Goal: Check status: Check status

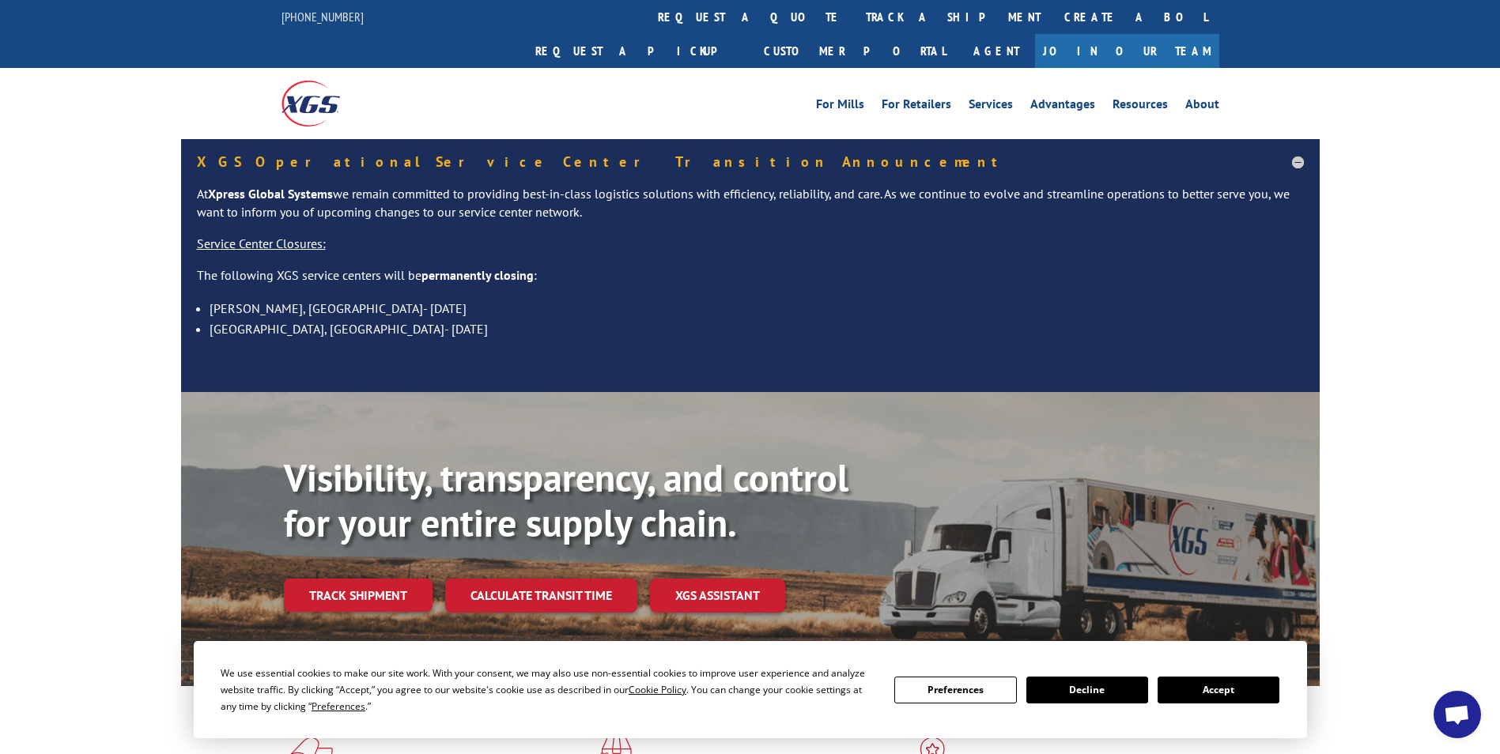
click at [1242, 692] on button "Accept" at bounding box center [1218, 690] width 122 height 27
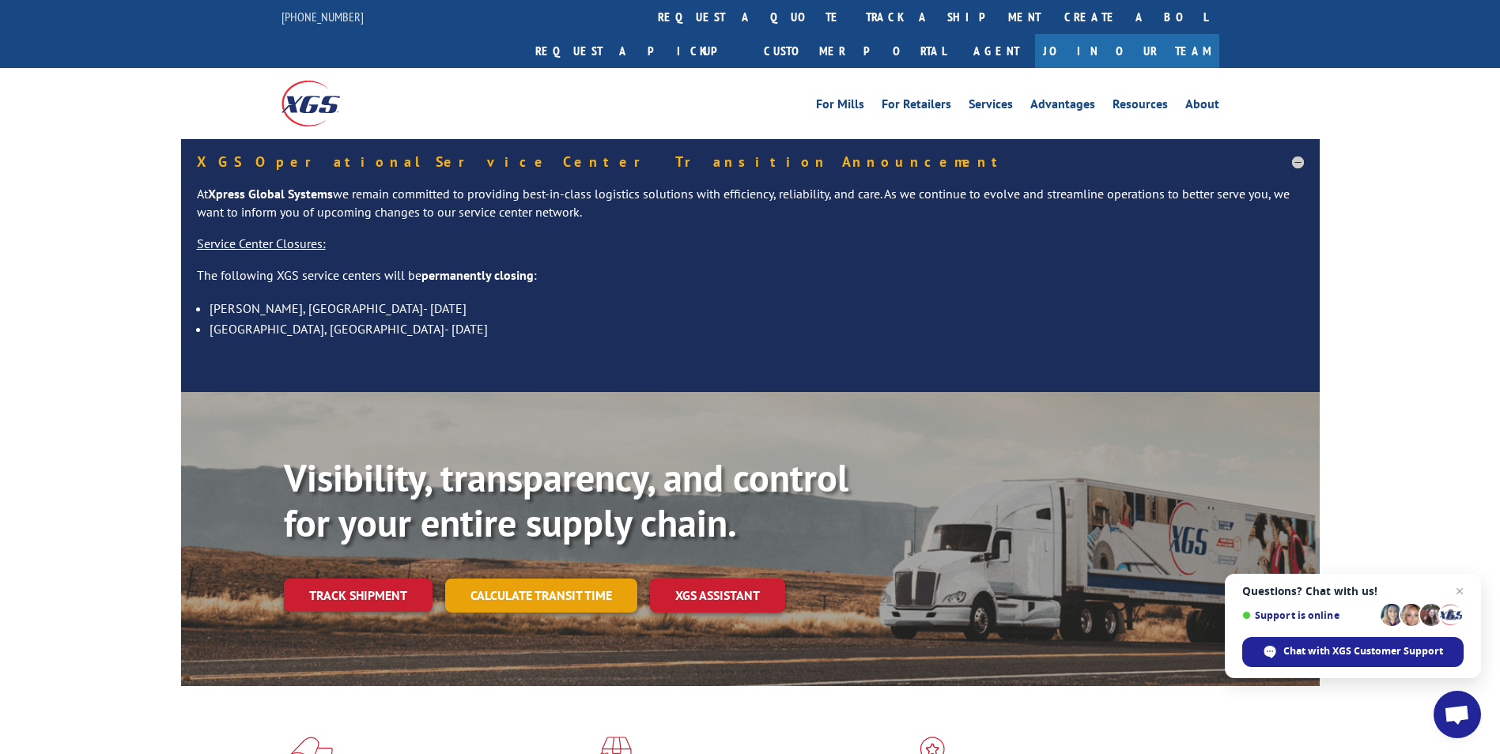
click at [521, 579] on link "Calculate transit time" at bounding box center [541, 596] width 192 height 34
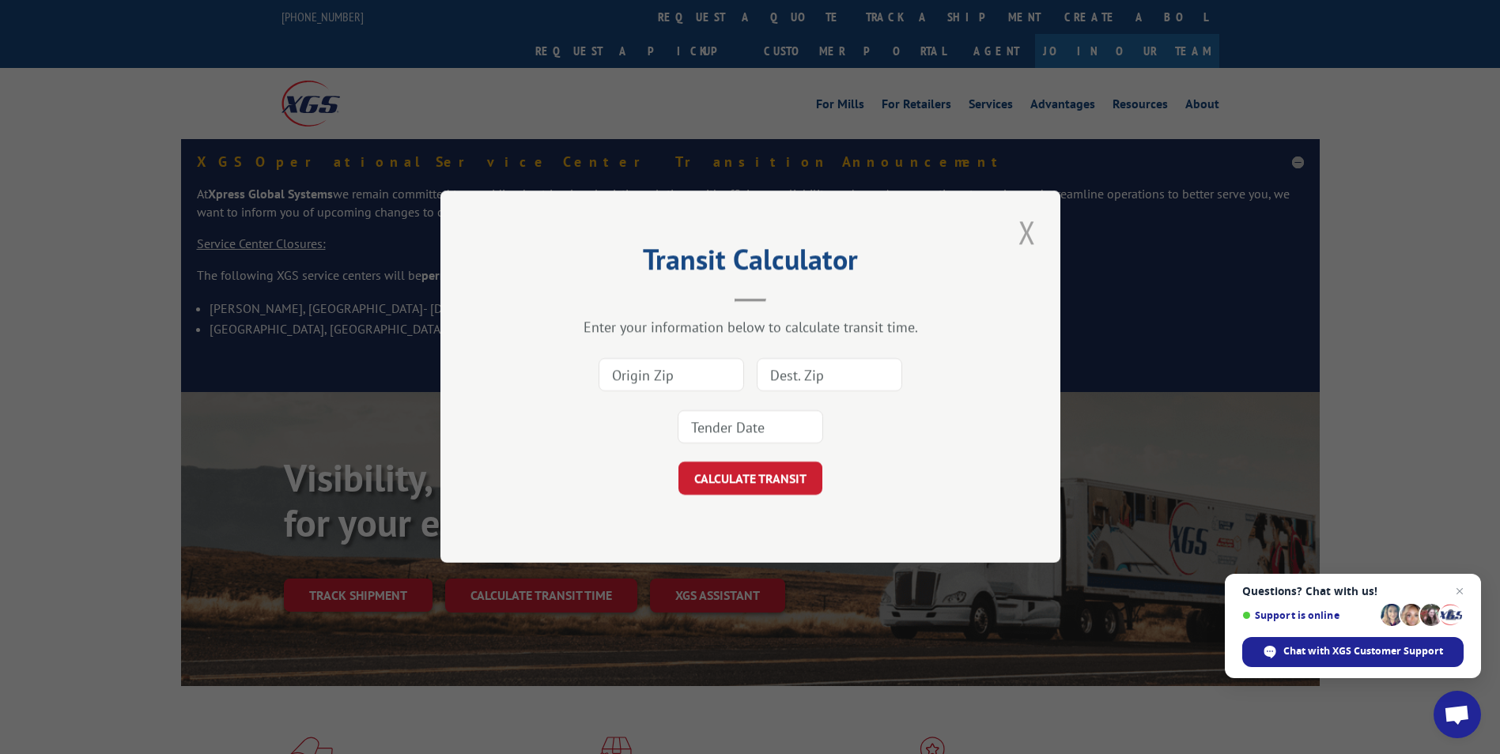
click at [1027, 238] on button "Close modal" at bounding box center [1026, 231] width 27 height 43
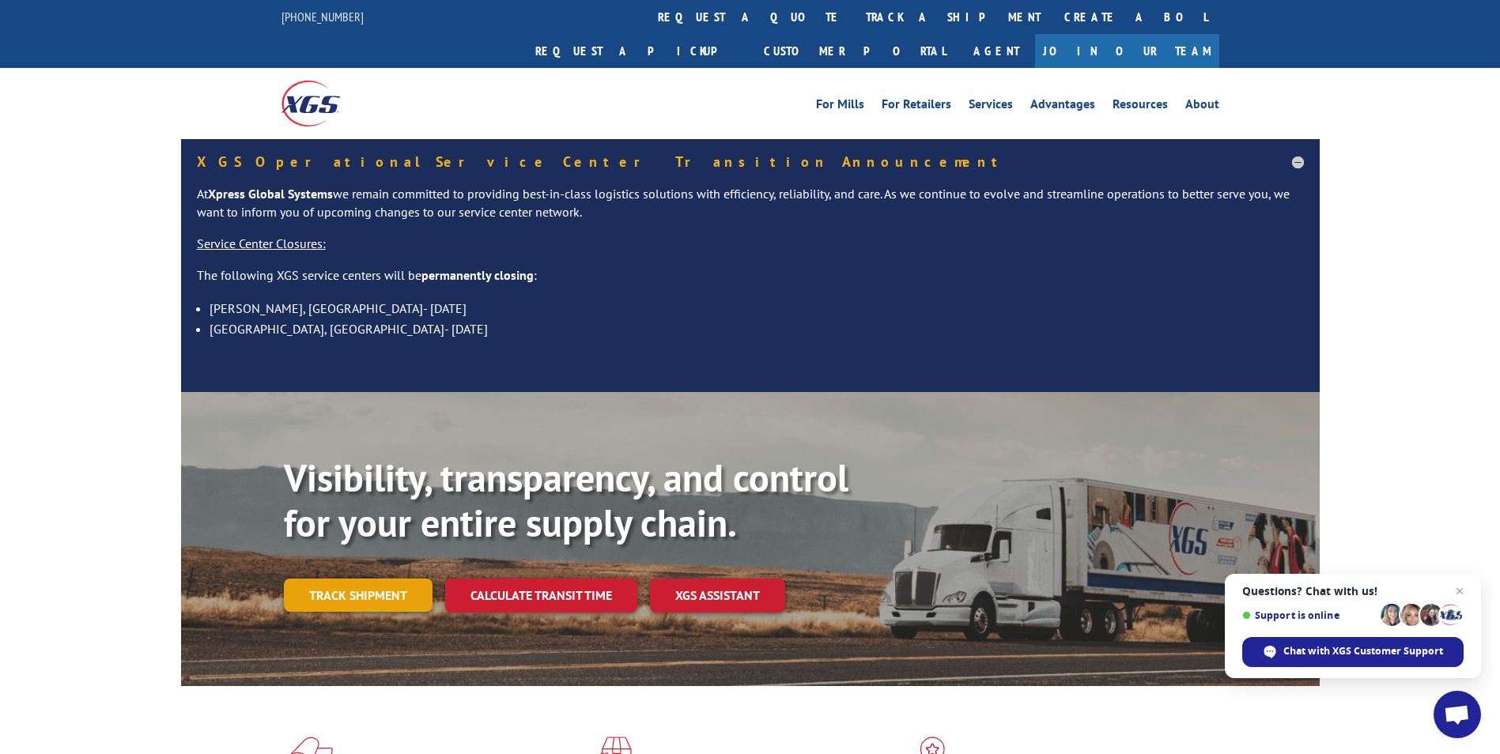
click at [330, 579] on link "Track shipment" at bounding box center [358, 595] width 149 height 33
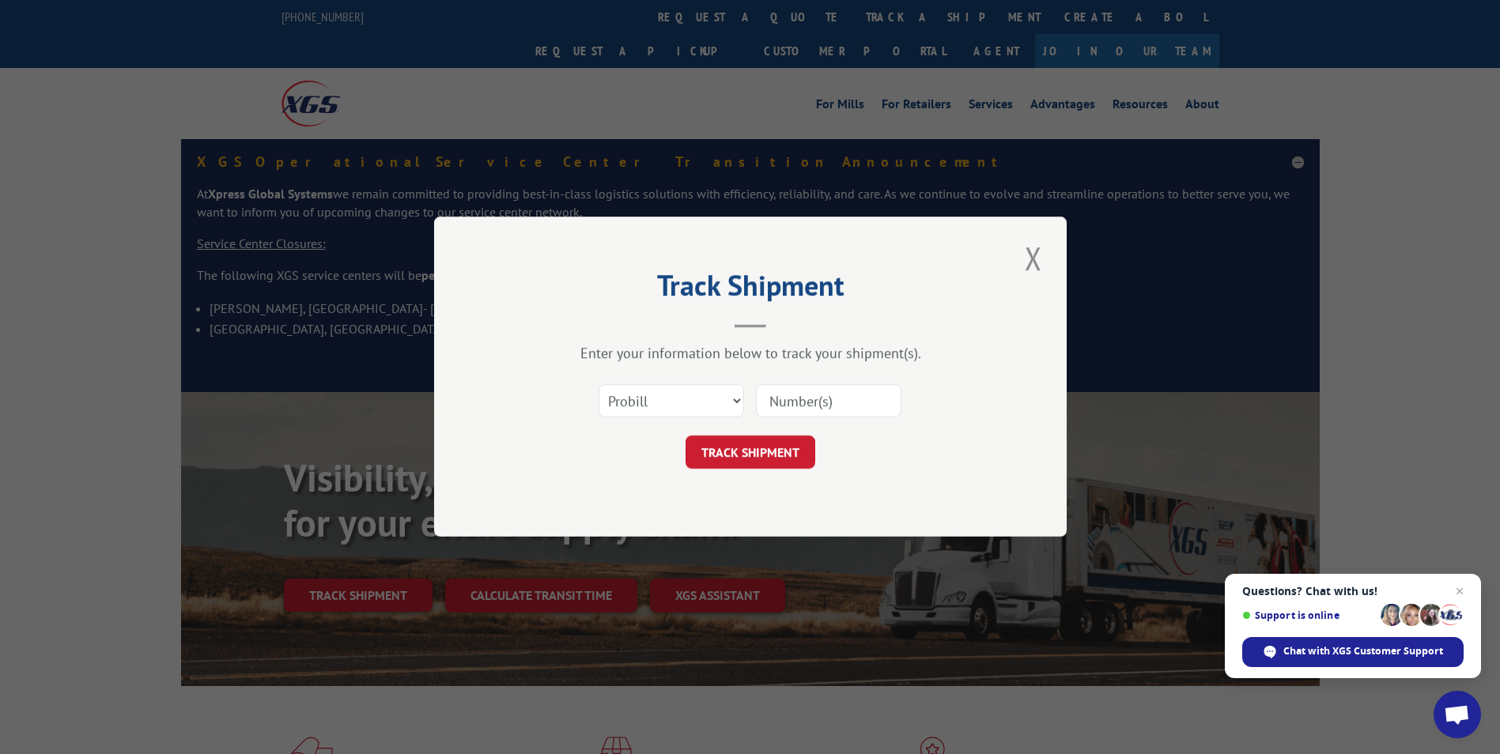
drag, startPoint x: 760, startPoint y: 394, endPoint x: 753, endPoint y: 402, distance: 9.5
click at [760, 394] on input at bounding box center [828, 401] width 145 height 33
click at [743, 402] on select "Select category... Probill BOL PO" at bounding box center [670, 401] width 145 height 33
select select "bol"
click at [598, 385] on select "Select category... Probill BOL PO" at bounding box center [670, 401] width 145 height 33
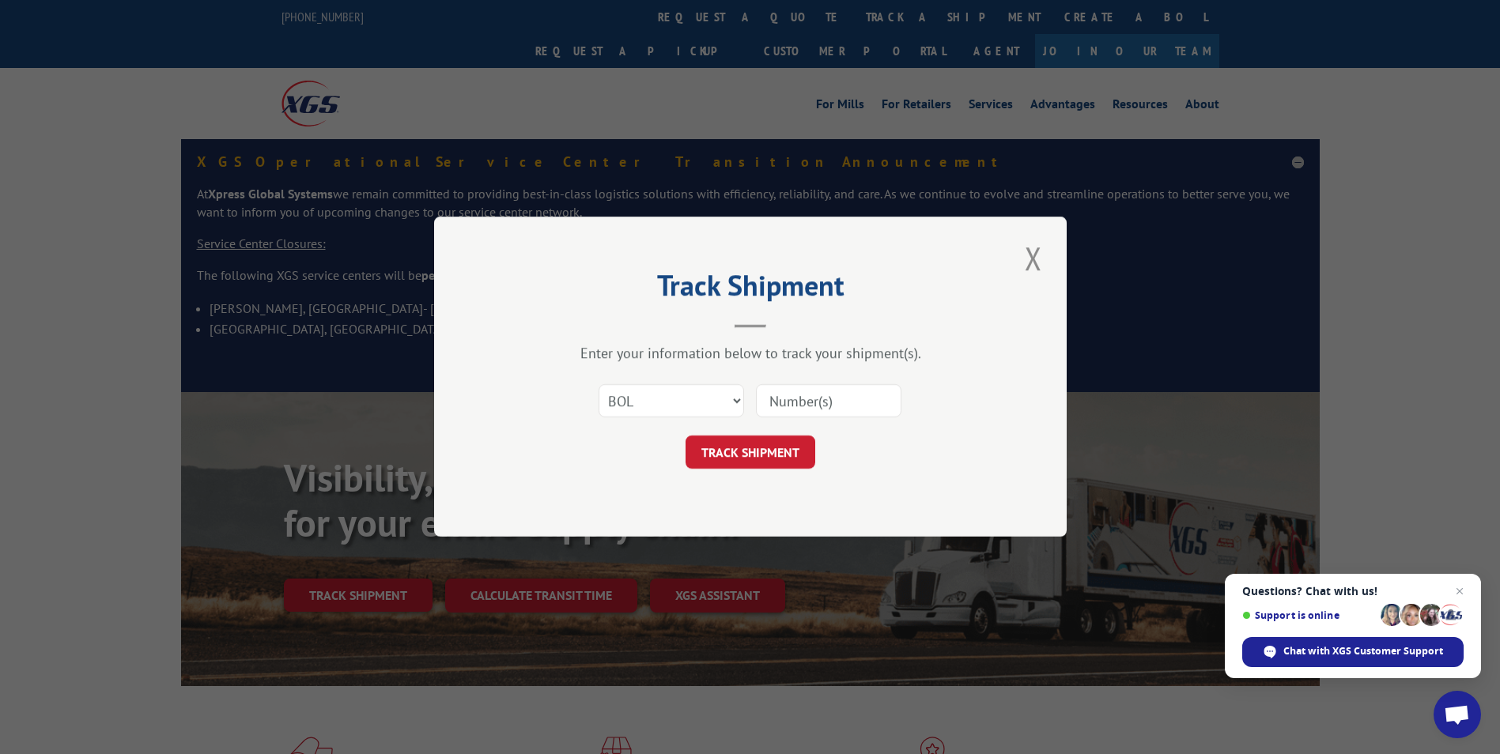
click at [796, 405] on input at bounding box center [828, 401] width 145 height 33
type input "5958263"
click at [775, 446] on button "TRACK SHIPMENT" at bounding box center [750, 452] width 130 height 33
